Goal: Use online tool/utility

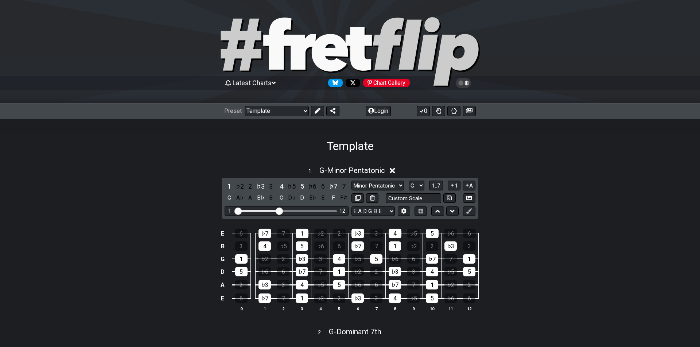
select select "/021796425542"
select select "G"
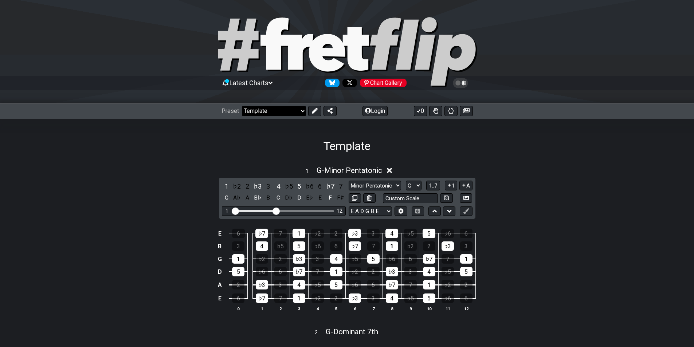
click at [287, 110] on select "Welcome to #fretflip! Template Custom Preset Minor Pentatonic Major Pentatonic …" at bounding box center [274, 111] width 64 height 10
click at [242, 106] on select "Welcome to #fretflip! Template Custom Preset Minor Pentatonic Major Pentatonic …" at bounding box center [274, 111] width 64 height 10
select select "/how-to-solo"
select select "C"
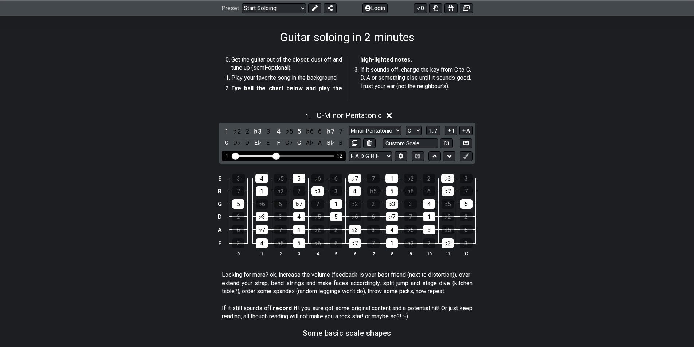
scroll to position [109, 0]
click at [413, 143] on input "text" at bounding box center [410, 143] width 55 height 10
type input "Custom Scale"
click at [540, 148] on div "1 . C - Minor Pentatonic 1 ♭2 2 ♭3 3 4 ♭5 5 ♭6 6 ♭7 7 C D♭ D E♭ E F G♭ G A♭ A B…" at bounding box center [347, 186] width 694 height 160
click at [434, 128] on span "1..7" at bounding box center [433, 130] width 9 height 7
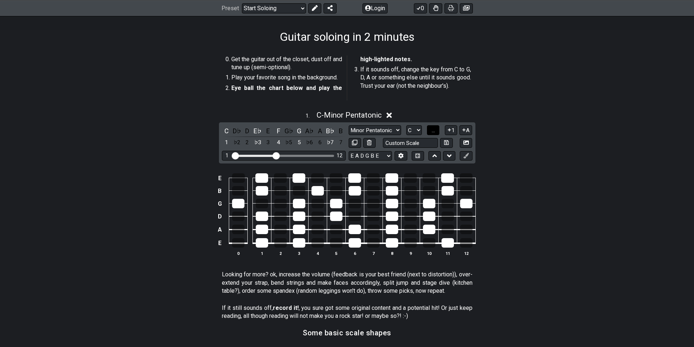
click at [435, 127] on span "..." at bounding box center [433, 130] width 3 height 7
click at [435, 128] on span "C.." at bounding box center [433, 130] width 6 height 7
